Goal: Task Accomplishment & Management: Manage account settings

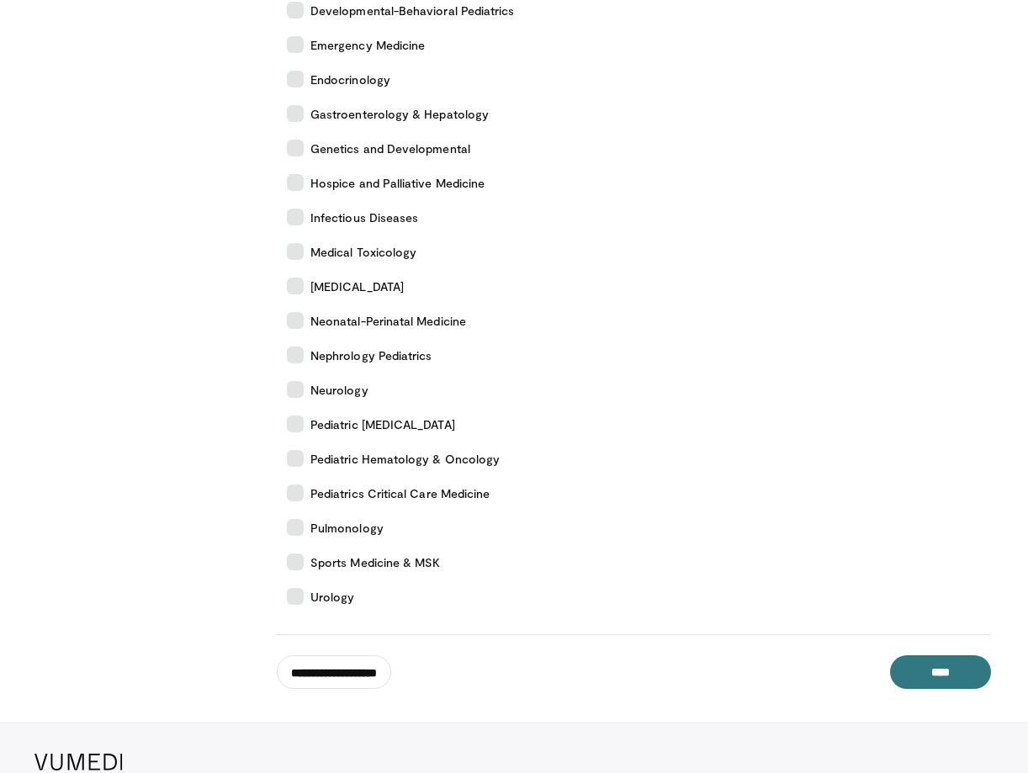
scroll to position [755, 0]
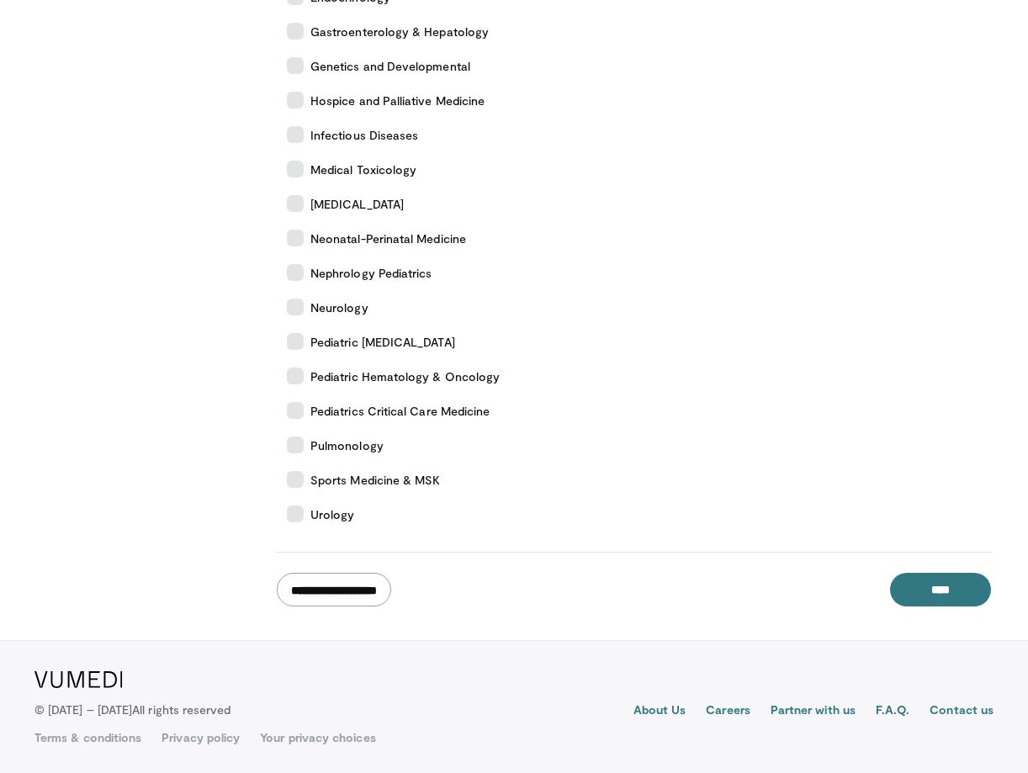
click at [374, 584] on input "**********" at bounding box center [334, 590] width 114 height 34
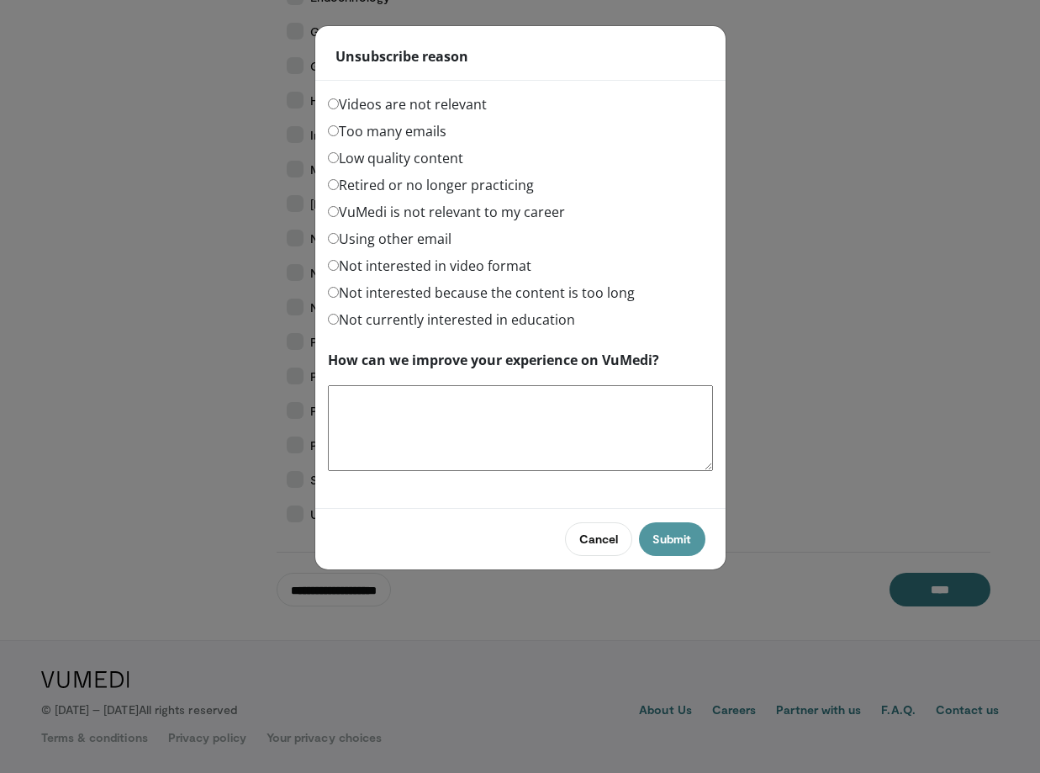
click at [676, 538] on button "Submit" at bounding box center [672, 539] width 66 height 34
click at [643, 122] on div "Too many emails" at bounding box center [520, 134] width 385 height 27
click at [664, 523] on button "Submit" at bounding box center [672, 539] width 66 height 34
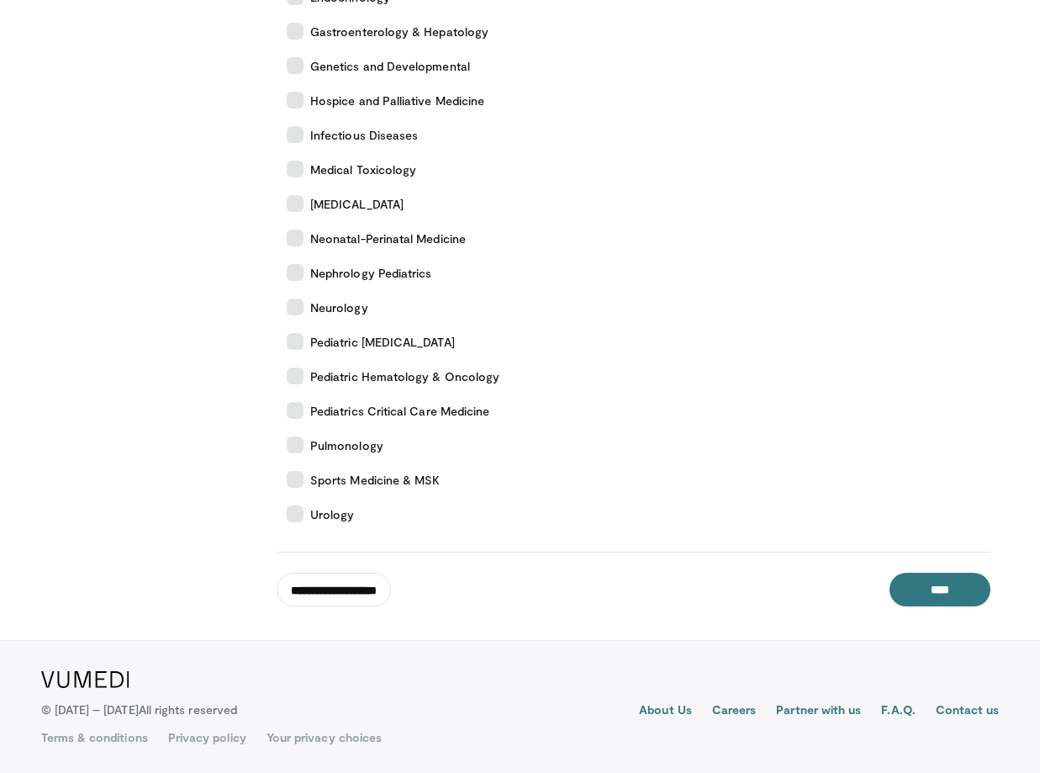
click at [671, 543] on body "Specialties Adult & Family Medicine Allergy, Asthma, Immunology Anesthesiology …" at bounding box center [520, 9] width 1040 height 1528
